Goal: Check status: Check status

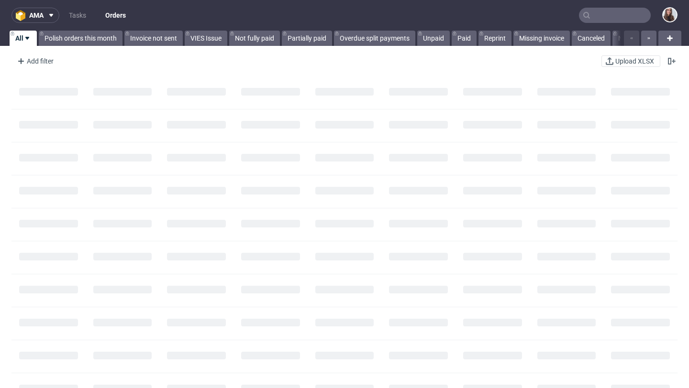
click at [598, 14] on input "text" at bounding box center [615, 15] width 72 height 15
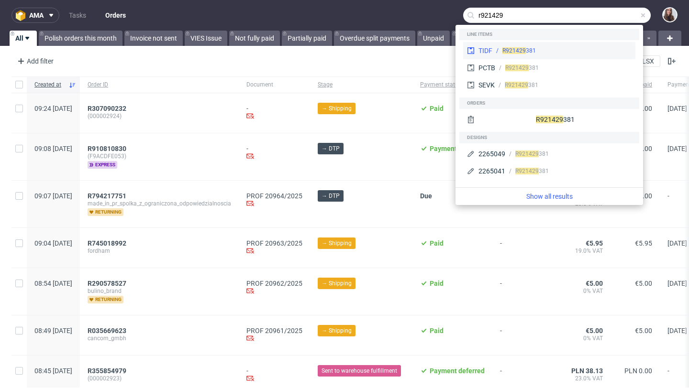
type input "r921429"
click at [571, 48] on div "R921429 381" at bounding box center [561, 50] width 139 height 9
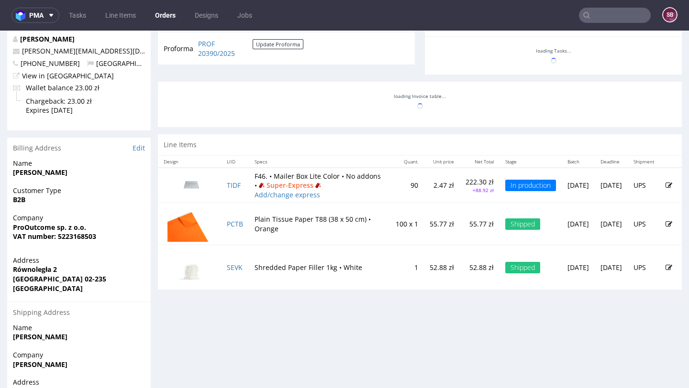
scroll to position [363, 0]
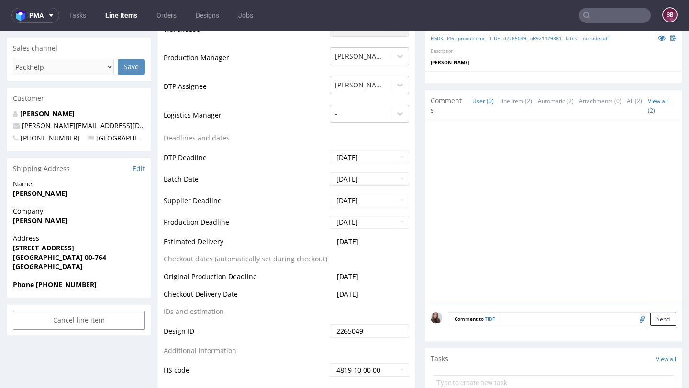
scroll to position [259, 0]
click at [373, 293] on td "[DATE]" at bounding box center [368, 297] width 82 height 18
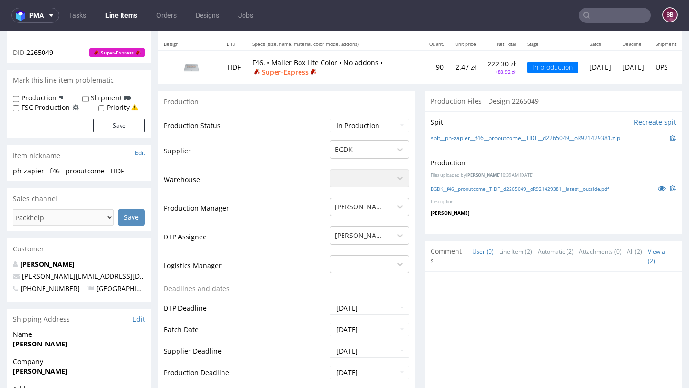
scroll to position [113, 0]
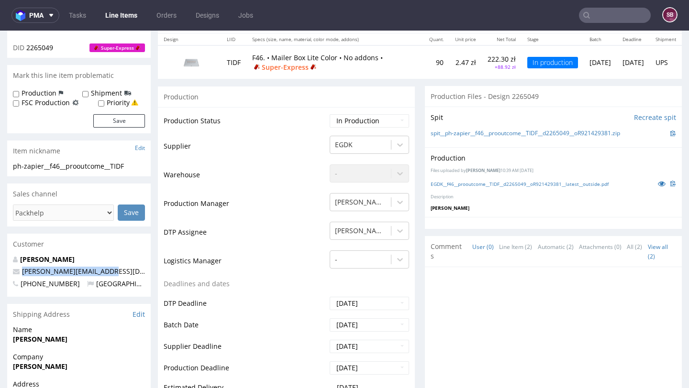
drag, startPoint x: 110, startPoint y: 269, endPoint x: 12, endPoint y: 269, distance: 97.6
click at [12, 269] on div "Jakub Ujejski [EMAIL_ADDRESS][DOMAIN_NAME] [PHONE_NUMBER] [GEOGRAPHIC_DATA]" at bounding box center [78, 276] width 143 height 43
copy span "[PERSON_NAME][EMAIL_ADDRESS][DOMAIN_NAME]"
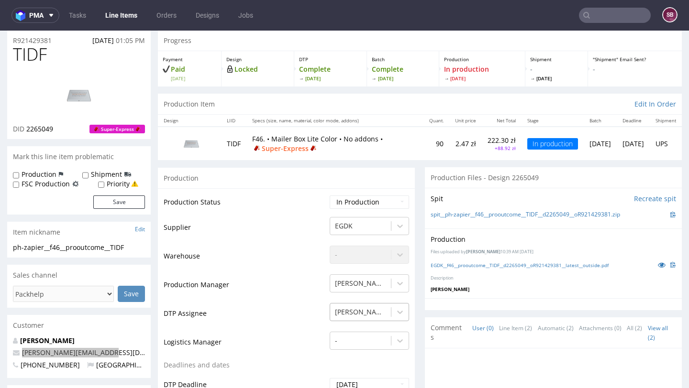
scroll to position [0, 0]
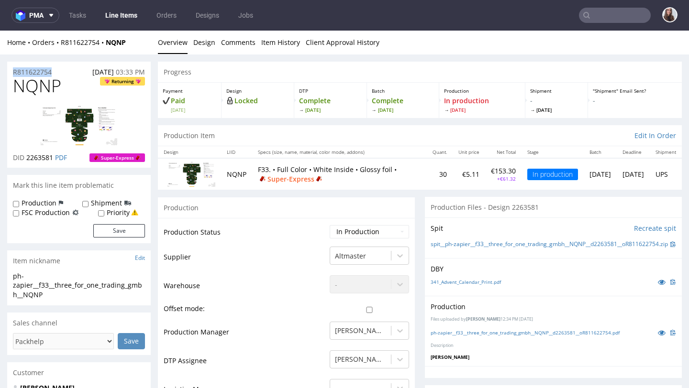
drag, startPoint x: 58, startPoint y: 68, endPoint x: 0, endPoint y: 75, distance: 58.3
copy p "R811622754"
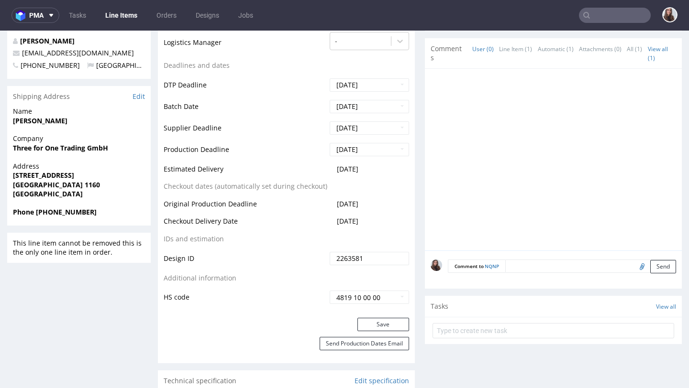
scroll to position [352, 0]
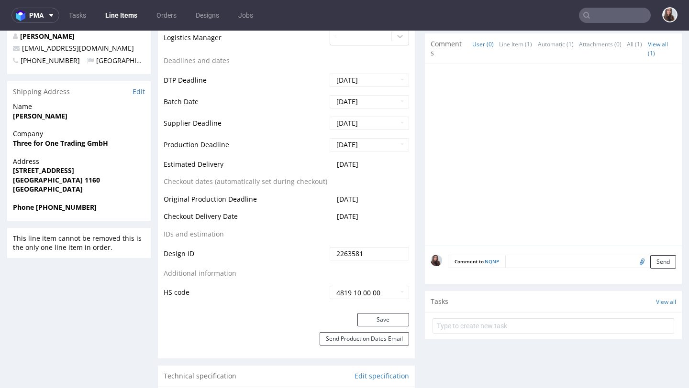
drag, startPoint x: 384, startPoint y: 217, endPoint x: 331, endPoint y: 216, distance: 52.1
click at [331, 216] on td "2025-10-06" at bounding box center [368, 220] width 82 height 18
copy span "2025-10-06"
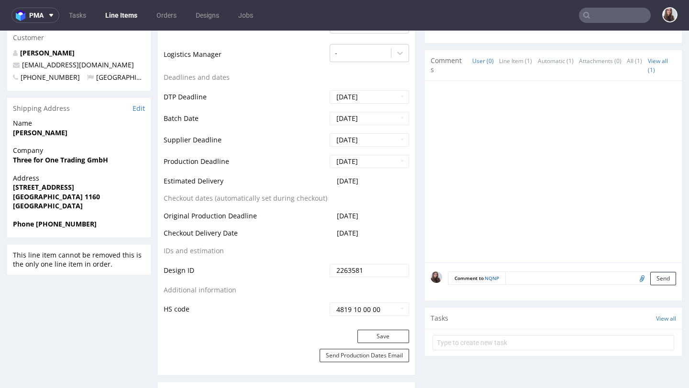
scroll to position [336, 0]
click at [381, 234] on td "2025-10-06" at bounding box center [368, 236] width 82 height 18
drag, startPoint x: 381, startPoint y: 234, endPoint x: 329, endPoint y: 233, distance: 52.1
click at [329, 233] on td "2025-10-06" at bounding box center [368, 236] width 82 height 18
copy span "2025-10-06"
